Goal: Communication & Community: Ask a question

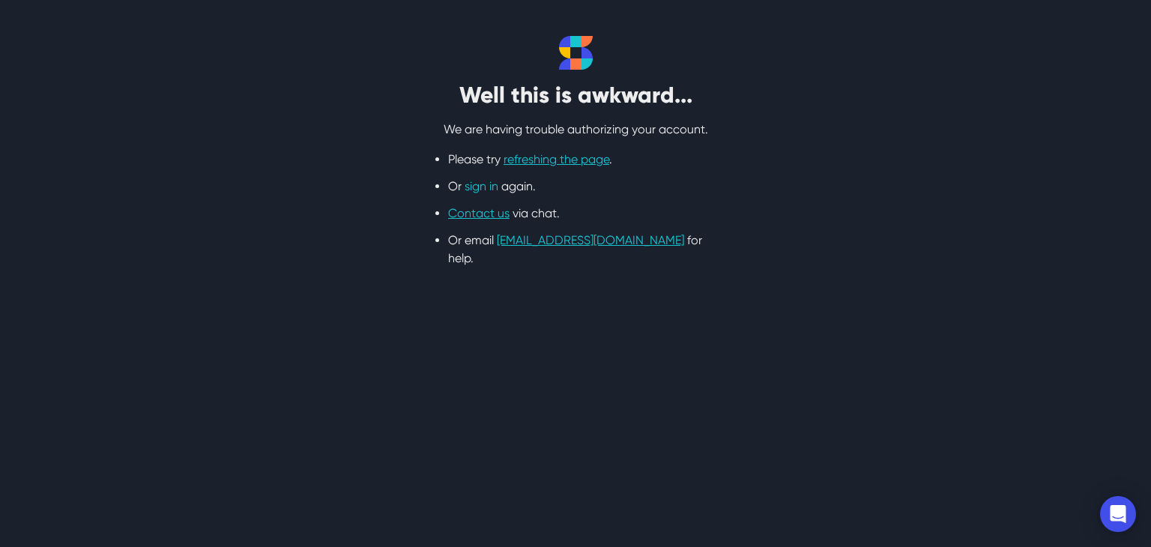
click at [473, 184] on link "sign in" at bounding box center [481, 186] width 34 height 14
click at [463, 211] on link "Contact us" at bounding box center [478, 213] width 61 height 14
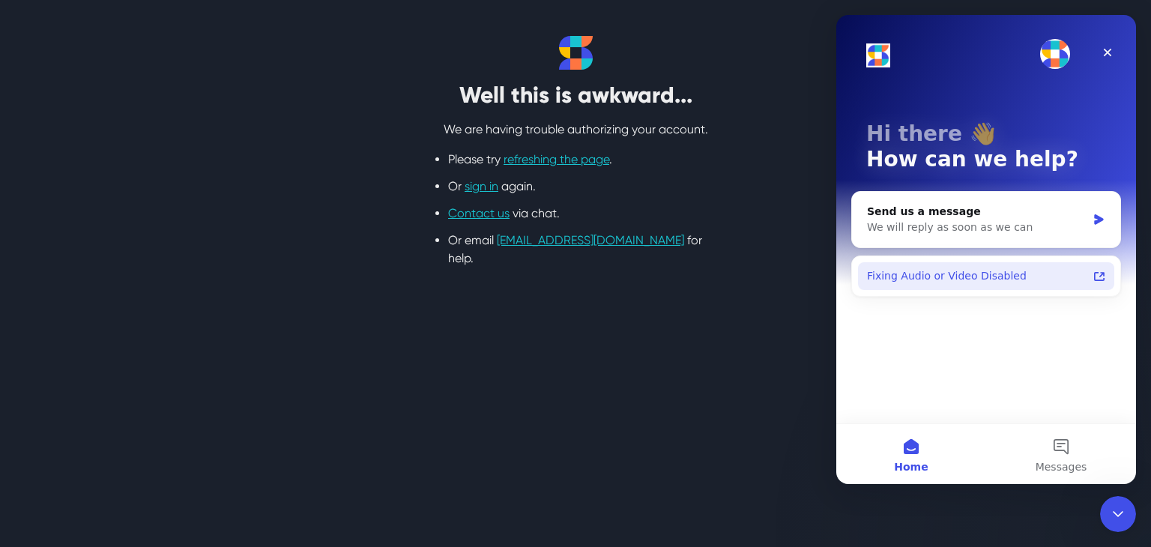
click at [986, 281] on div "Fixing Audio or Video Disabled" at bounding box center [977, 276] width 220 height 16
click at [546, 157] on link "refreshing the page" at bounding box center [556, 159] width 106 height 14
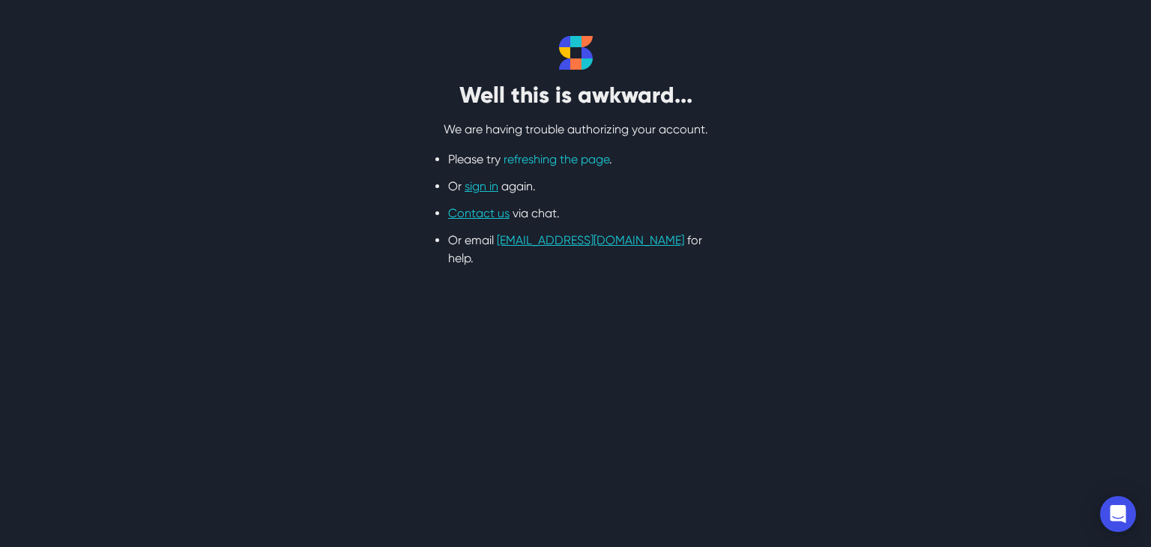
click at [569, 158] on link "refreshing the page" at bounding box center [556, 159] width 106 height 14
click at [518, 239] on link "[EMAIL_ADDRESS][DOMAIN_NAME]" at bounding box center [590, 240] width 187 height 14
click at [534, 158] on link "refreshing the page" at bounding box center [556, 159] width 106 height 14
click at [476, 211] on link "Contact us" at bounding box center [478, 213] width 61 height 14
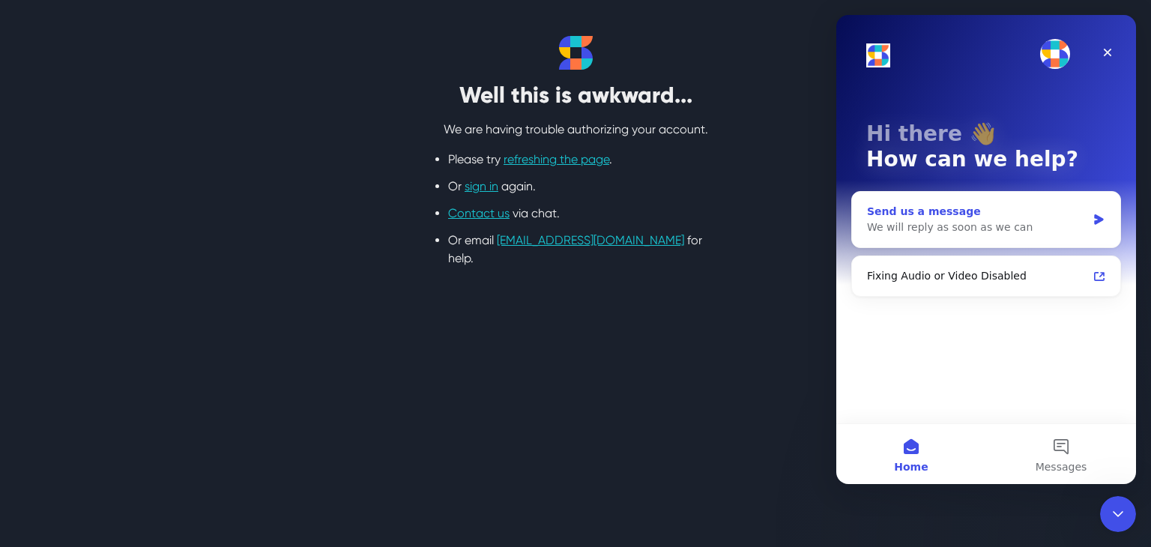
click at [1097, 215] on icon "Intercom messenger" at bounding box center [1098, 219] width 9 height 10
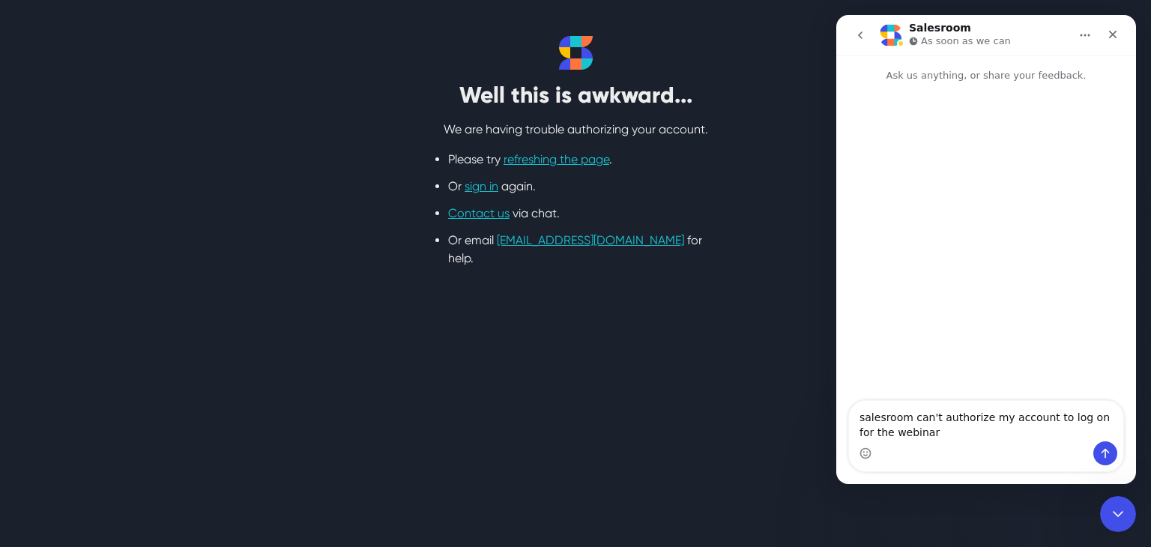
type textarea "salesroom can't authorize my account to log on for the webinar"
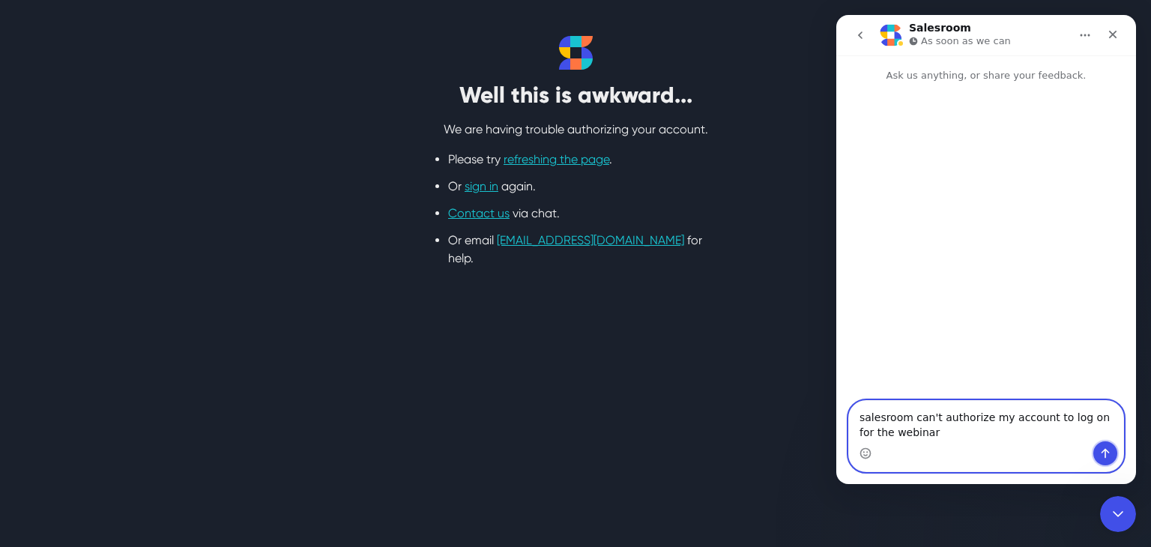
click at [1097, 453] on button "Send a message…" at bounding box center [1105, 453] width 24 height 24
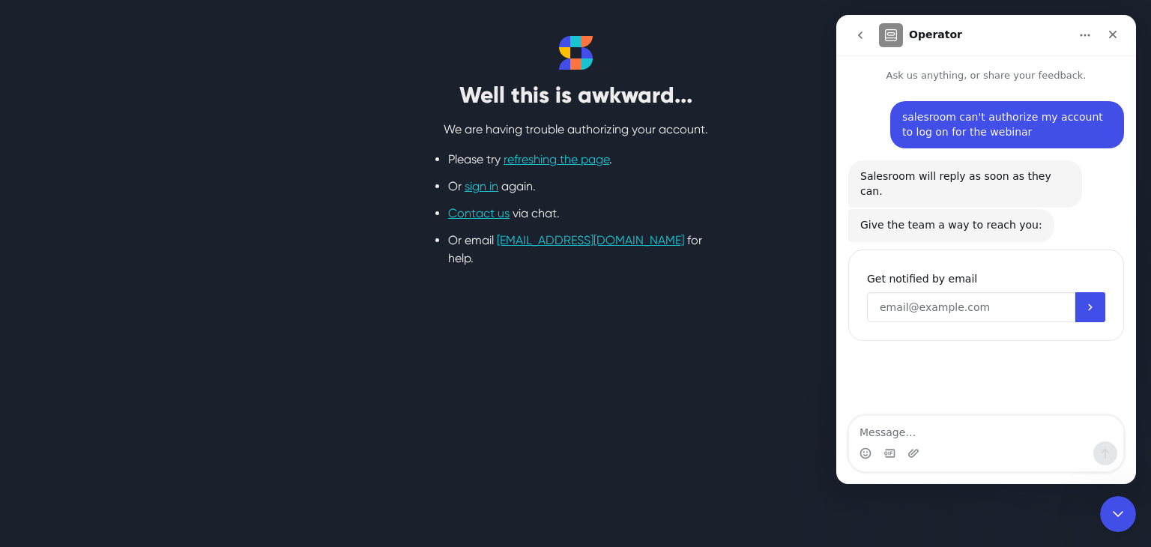
click at [976, 299] on input "Enter your email" at bounding box center [971, 307] width 208 height 30
type input "bhfuneralhomeinc@gmail.com"
click at [1094, 301] on icon "Submit" at bounding box center [1090, 307] width 12 height 12
click at [1106, 37] on icon "Close" at bounding box center [1112, 34] width 12 height 12
